Goal: Transaction & Acquisition: Purchase product/service

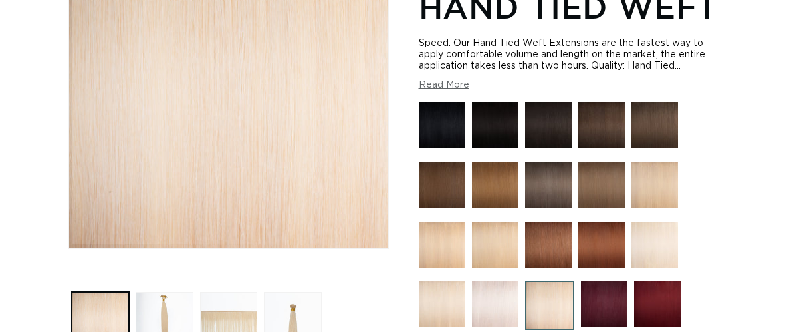
scroll to position [326, 0]
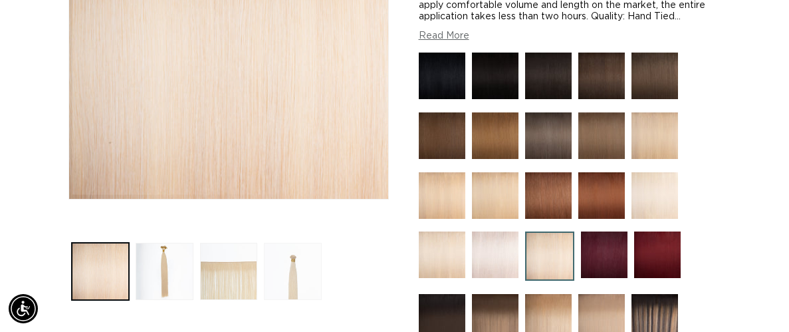
click at [280, 244] on button "Load image 4 in gallery view" at bounding box center [293, 272] width 58 height 58
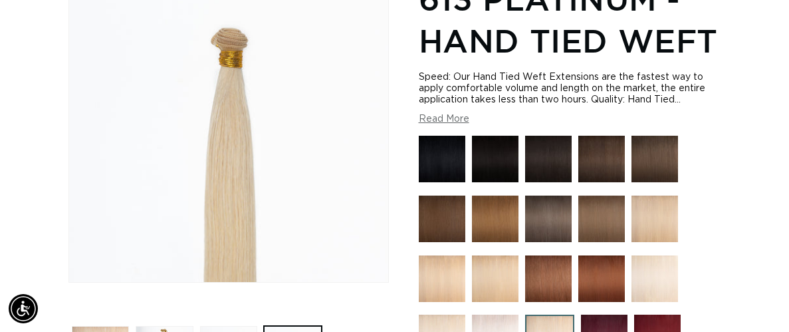
scroll to position [0, 1388]
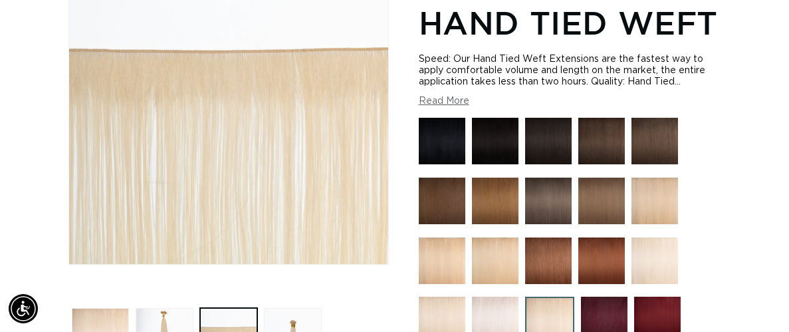
scroll to position [284, 0]
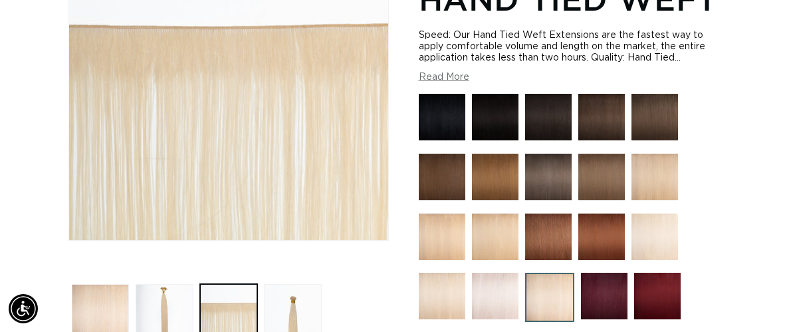
click at [507, 217] on img at bounding box center [495, 236] width 47 height 47
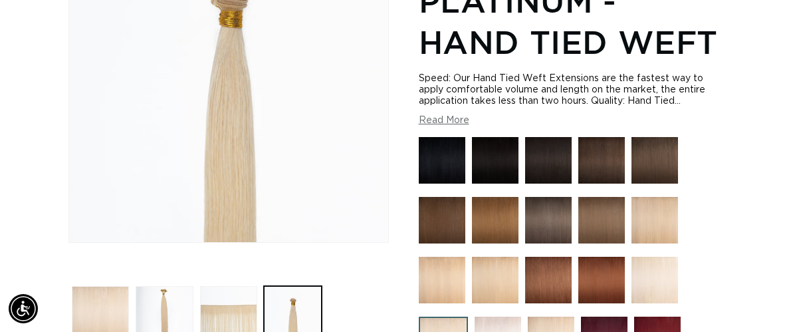
scroll to position [0, 694]
click at [225, 286] on button "Load image 3 in gallery view" at bounding box center [229, 315] width 58 height 58
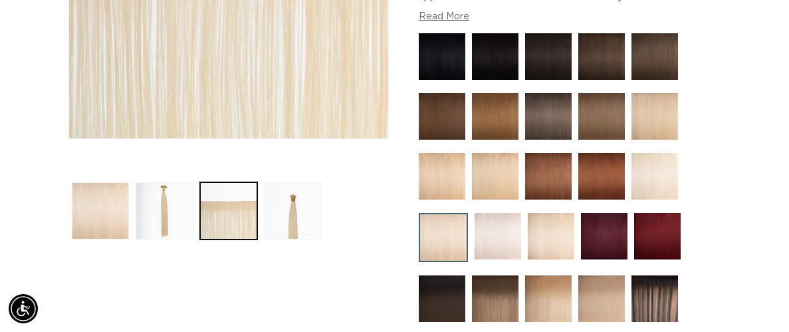
scroll to position [390, 0]
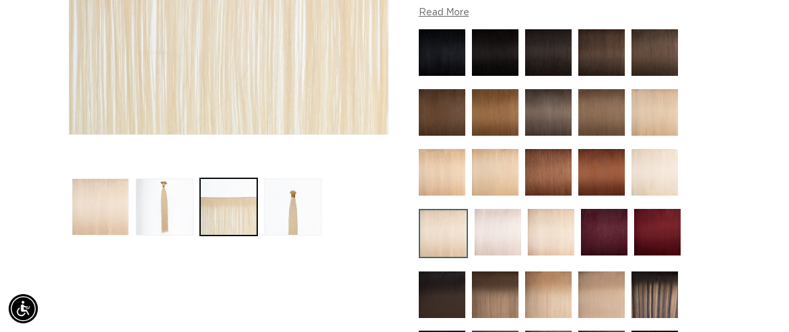
click at [446, 149] on img at bounding box center [442, 172] width 47 height 47
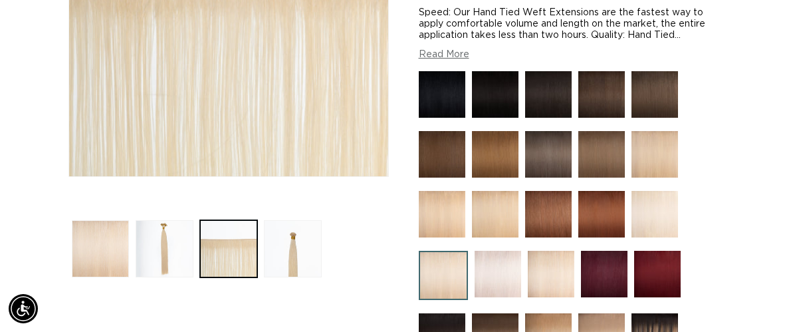
scroll to position [322, 0]
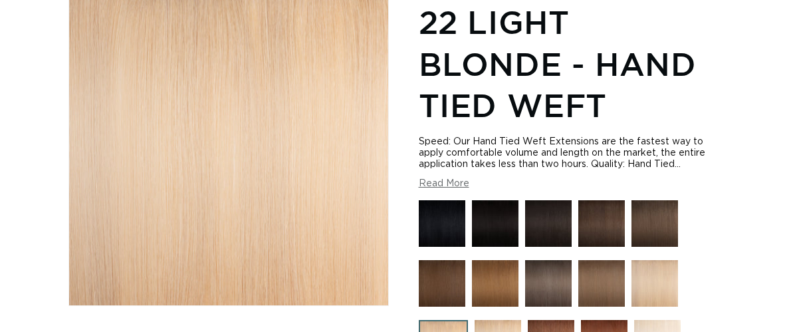
scroll to position [292, 0]
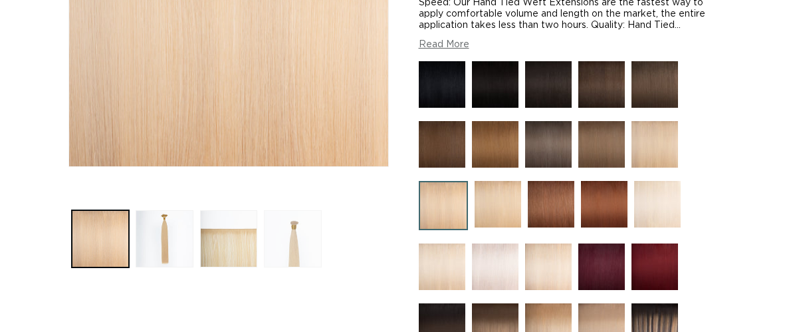
click at [288, 210] on button "Load image 4 in gallery view" at bounding box center [293, 239] width 58 height 58
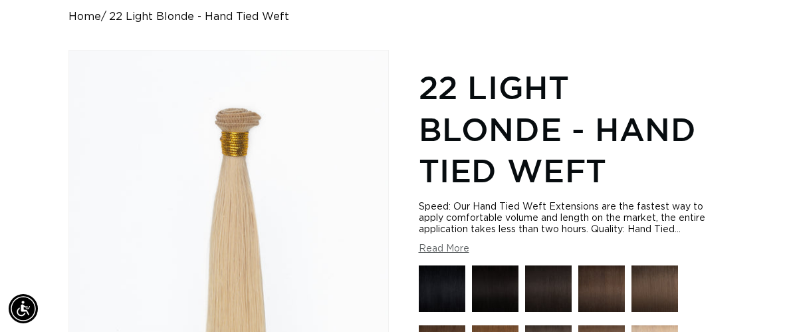
scroll to position [153, 0]
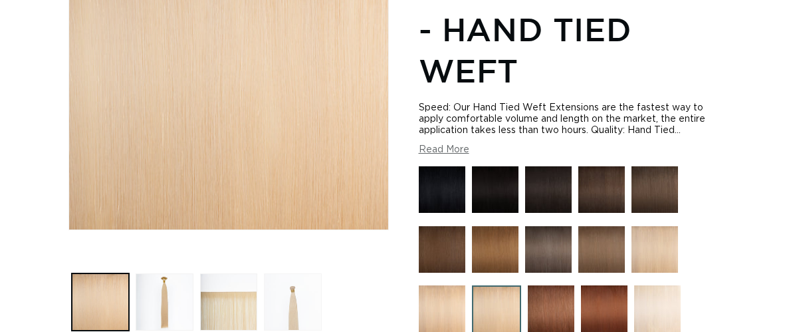
click at [300, 275] on button "Load image 4 in gallery view" at bounding box center [293, 302] width 58 height 58
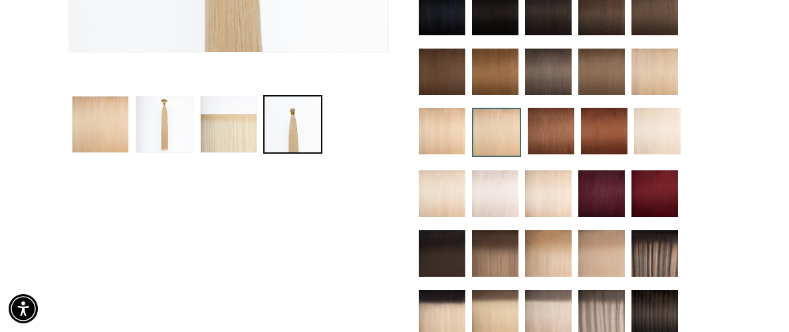
scroll to position [484, 0]
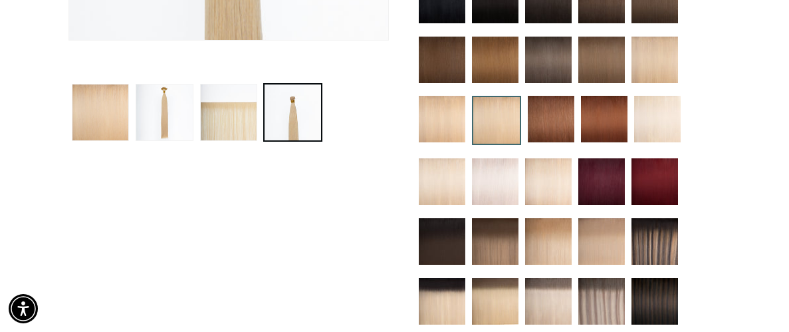
click at [591, 227] on img at bounding box center [601, 241] width 47 height 47
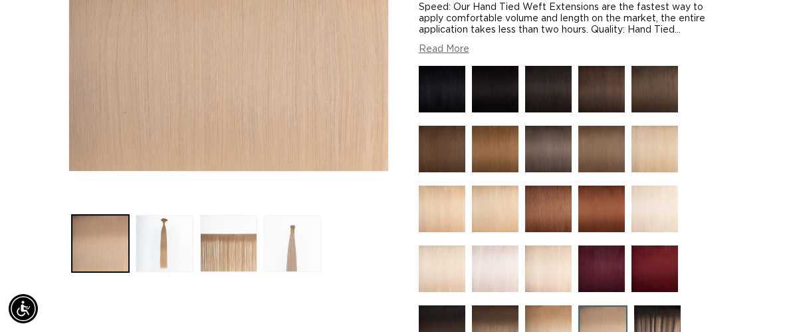
click at [291, 227] on button "Load image 4 in gallery view" at bounding box center [293, 244] width 58 height 58
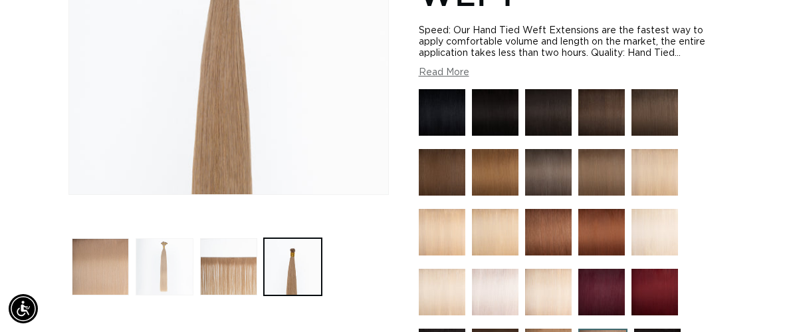
scroll to position [330, 0]
click at [239, 238] on button "Load image 3 in gallery view" at bounding box center [229, 267] width 58 height 58
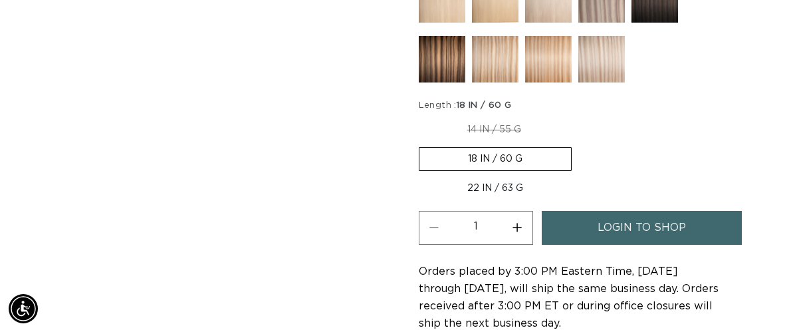
scroll to position [0, 694]
click at [514, 211] on button "Increase quantity for 18/22 Balayage - Hand Tied Weft" at bounding box center [517, 228] width 30 height 34
type input "2"
